Goal: Transaction & Acquisition: Purchase product/service

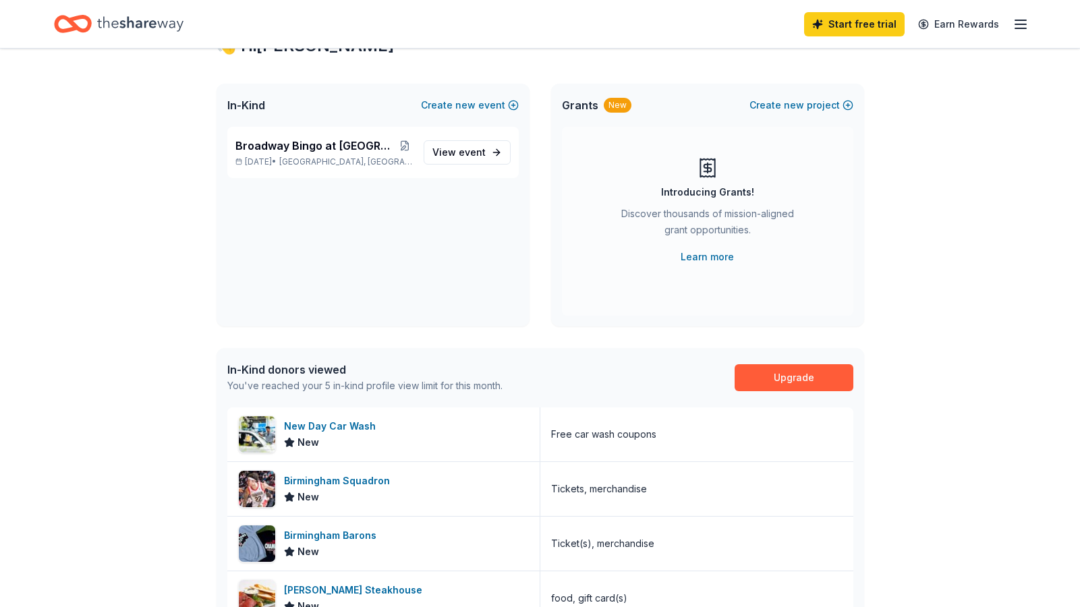
scroll to position [55, 0]
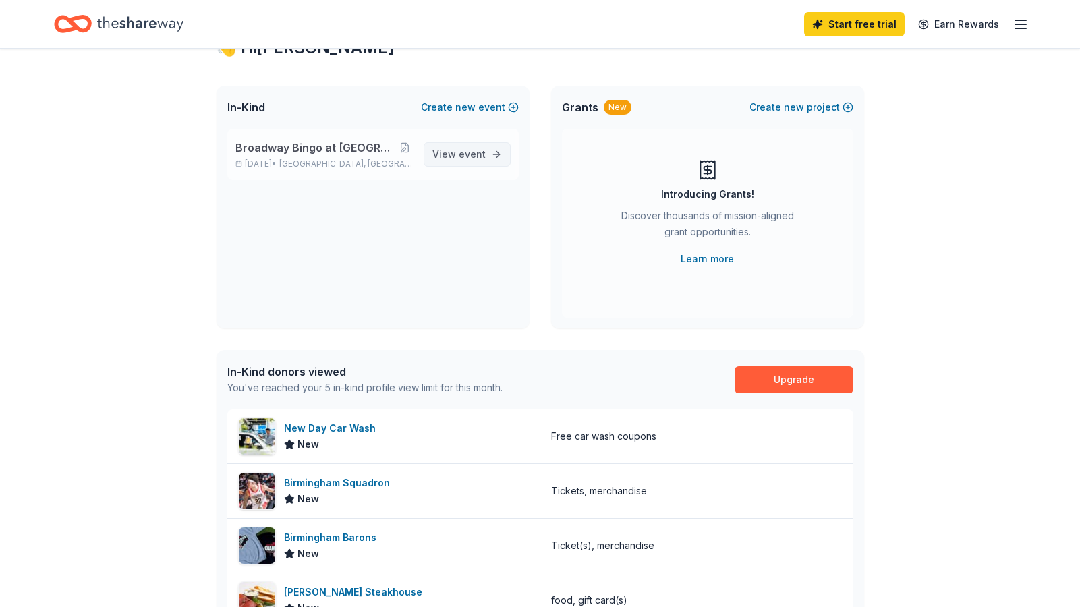
click at [462, 152] on span "event" at bounding box center [472, 153] width 27 height 11
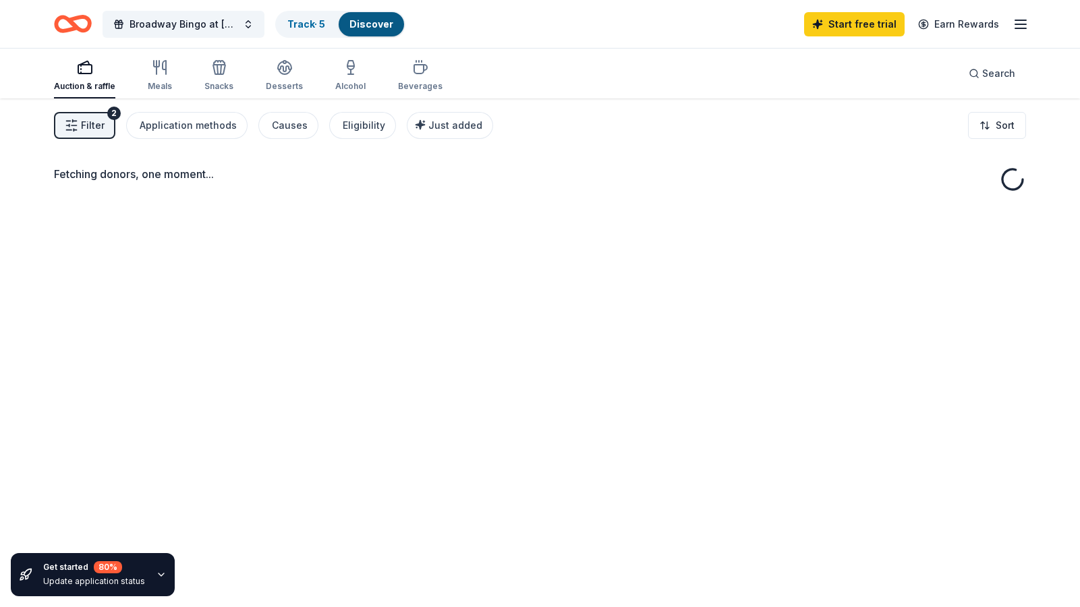
click at [86, 80] on div "Auction & raffle" at bounding box center [84, 75] width 61 height 32
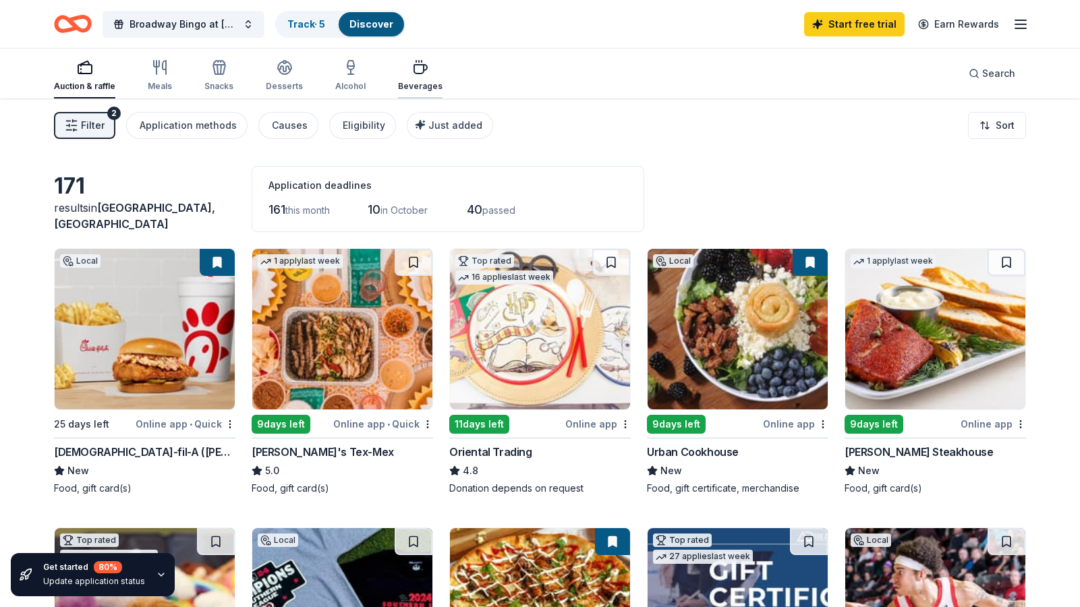
click at [416, 75] on icon "button" at bounding box center [420, 67] width 16 height 16
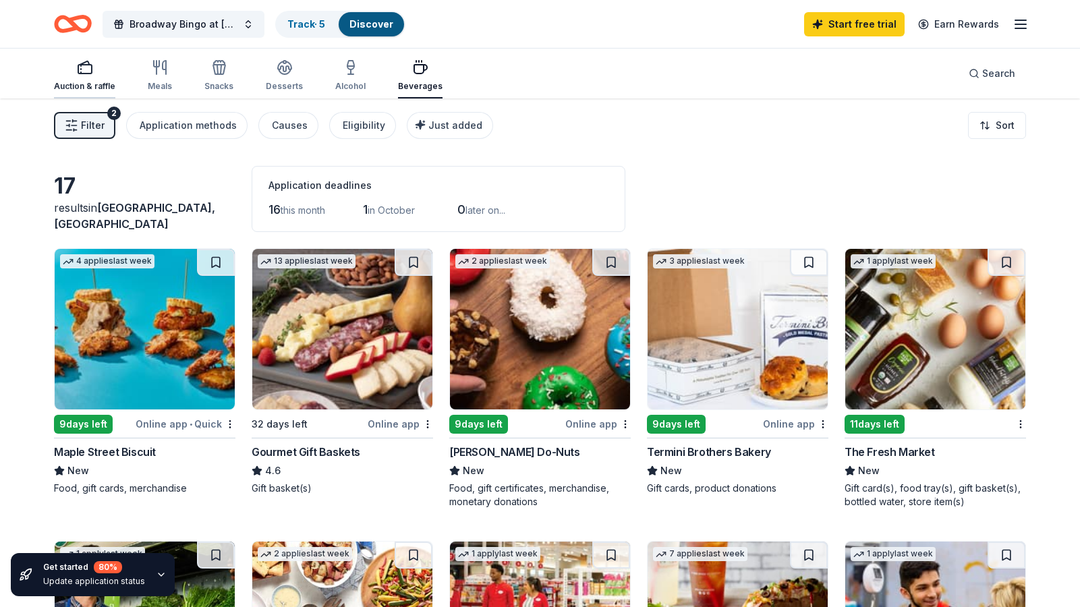
click at [86, 72] on icon "button" at bounding box center [85, 67] width 16 height 16
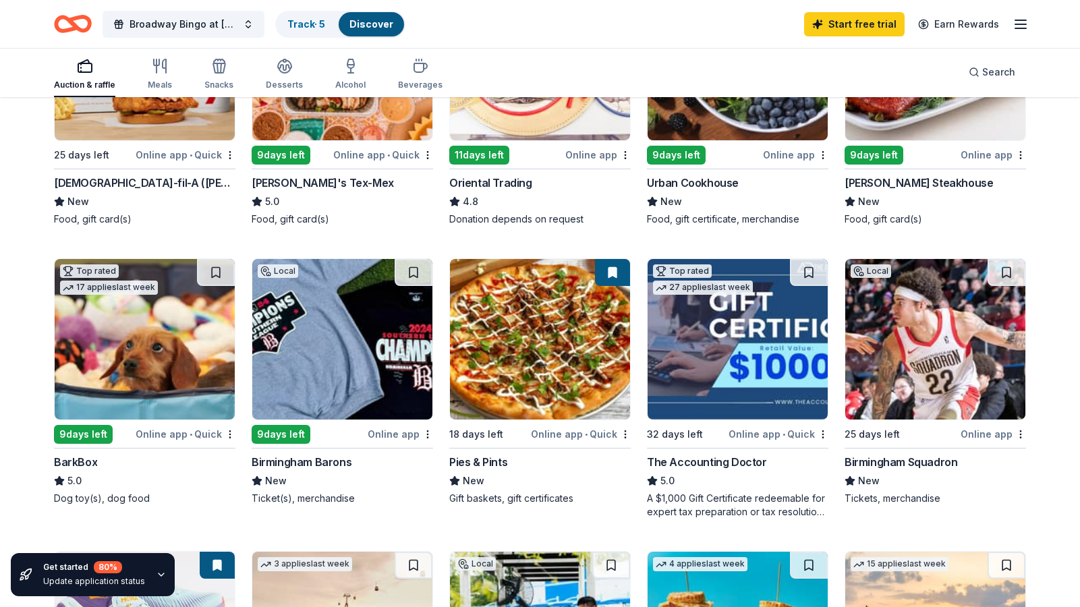
scroll to position [274, 0]
